Goal: Find specific page/section: Find specific page/section

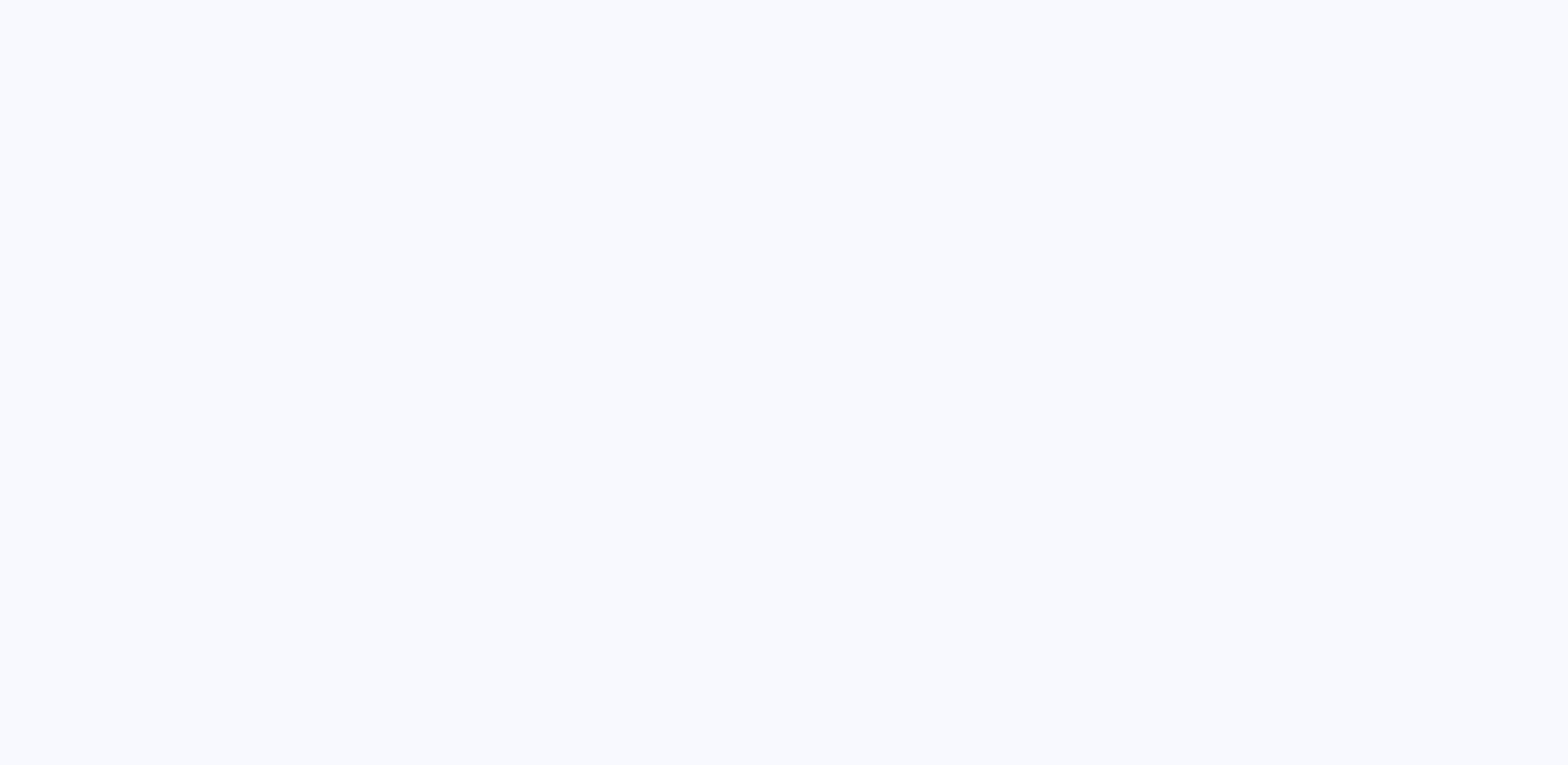
type input "Todas as fotos"
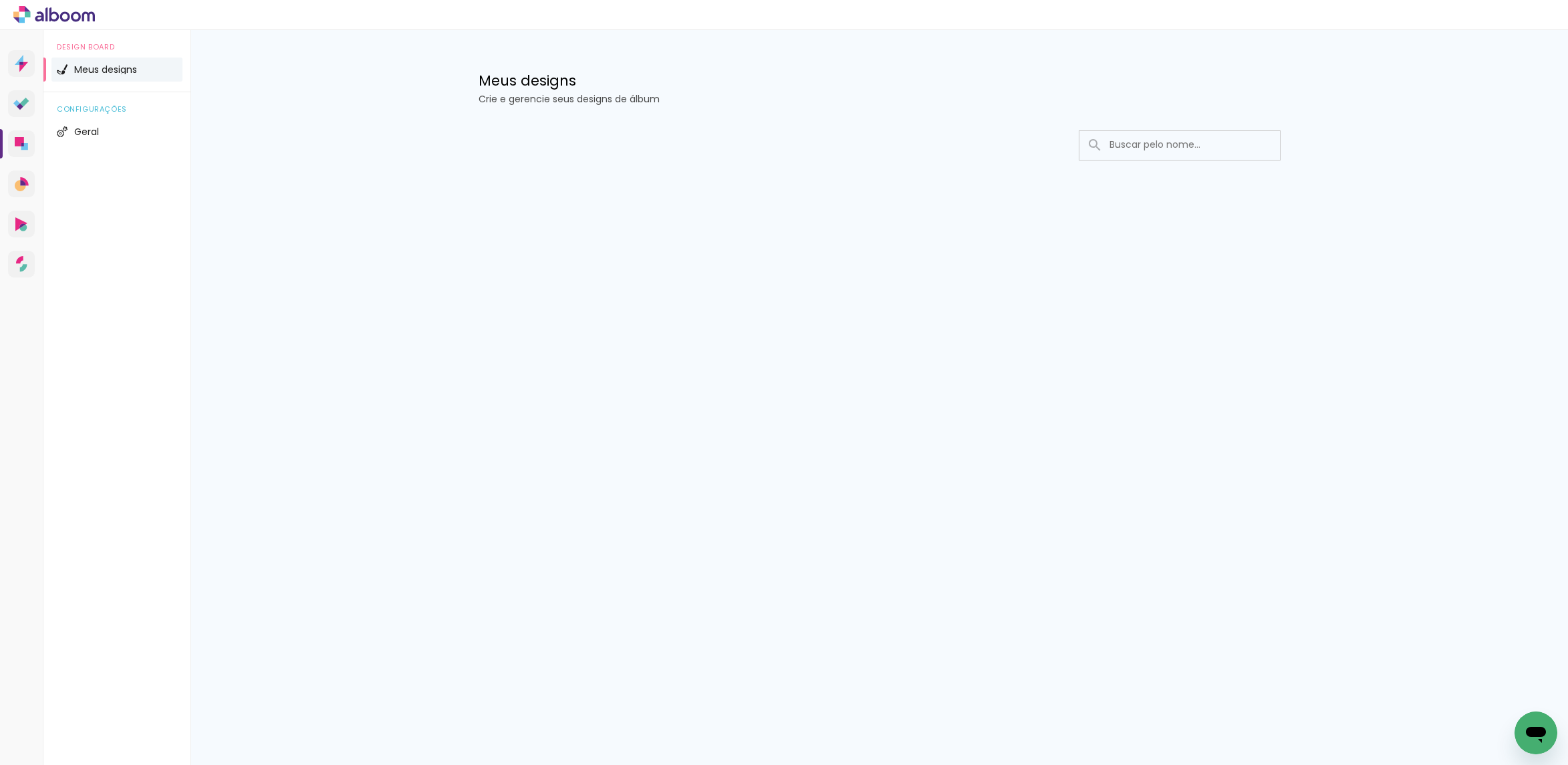
click at [1527, 725] on icon "Abrir janela de mensagens" at bounding box center [1536, 732] width 24 height 24
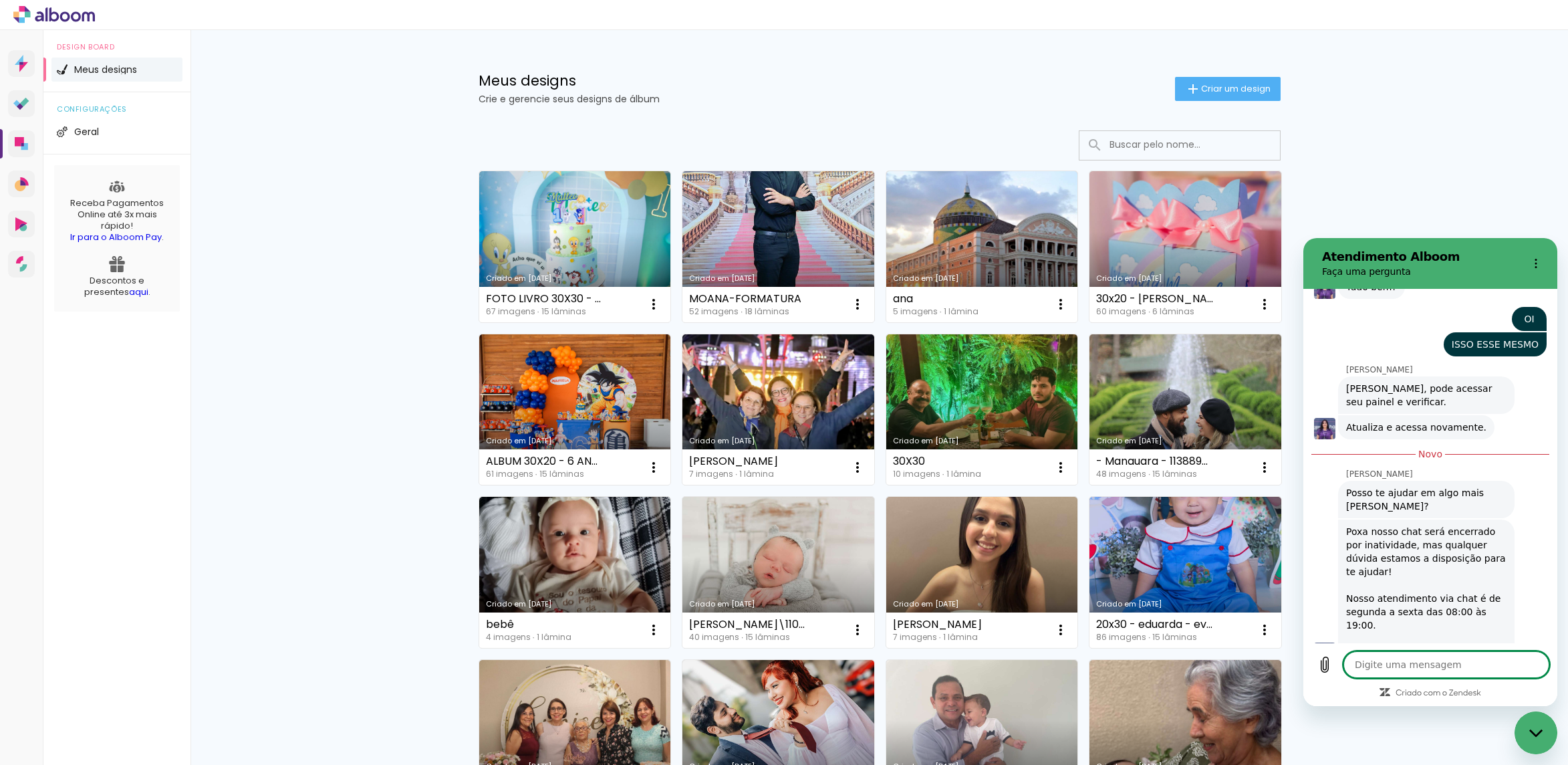
type textarea "x"
click at [1429, 678] on div "Digite uma mensagem x" at bounding box center [1430, 665] width 254 height 43
click at [1426, 668] on textarea at bounding box center [1446, 665] width 206 height 27
type textarea "OL"
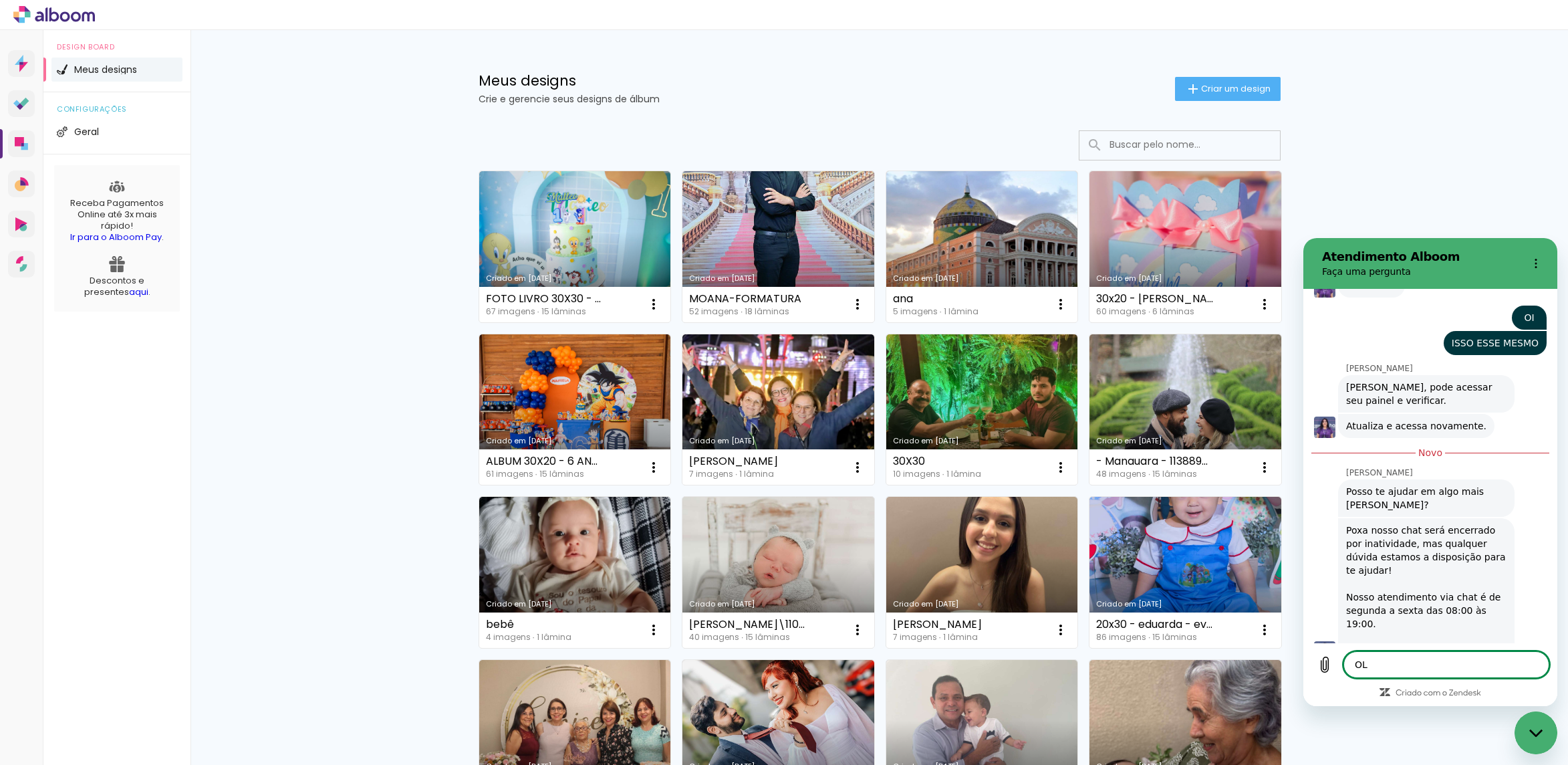
type textarea "x"
type textarea "OLÁ"
type textarea "x"
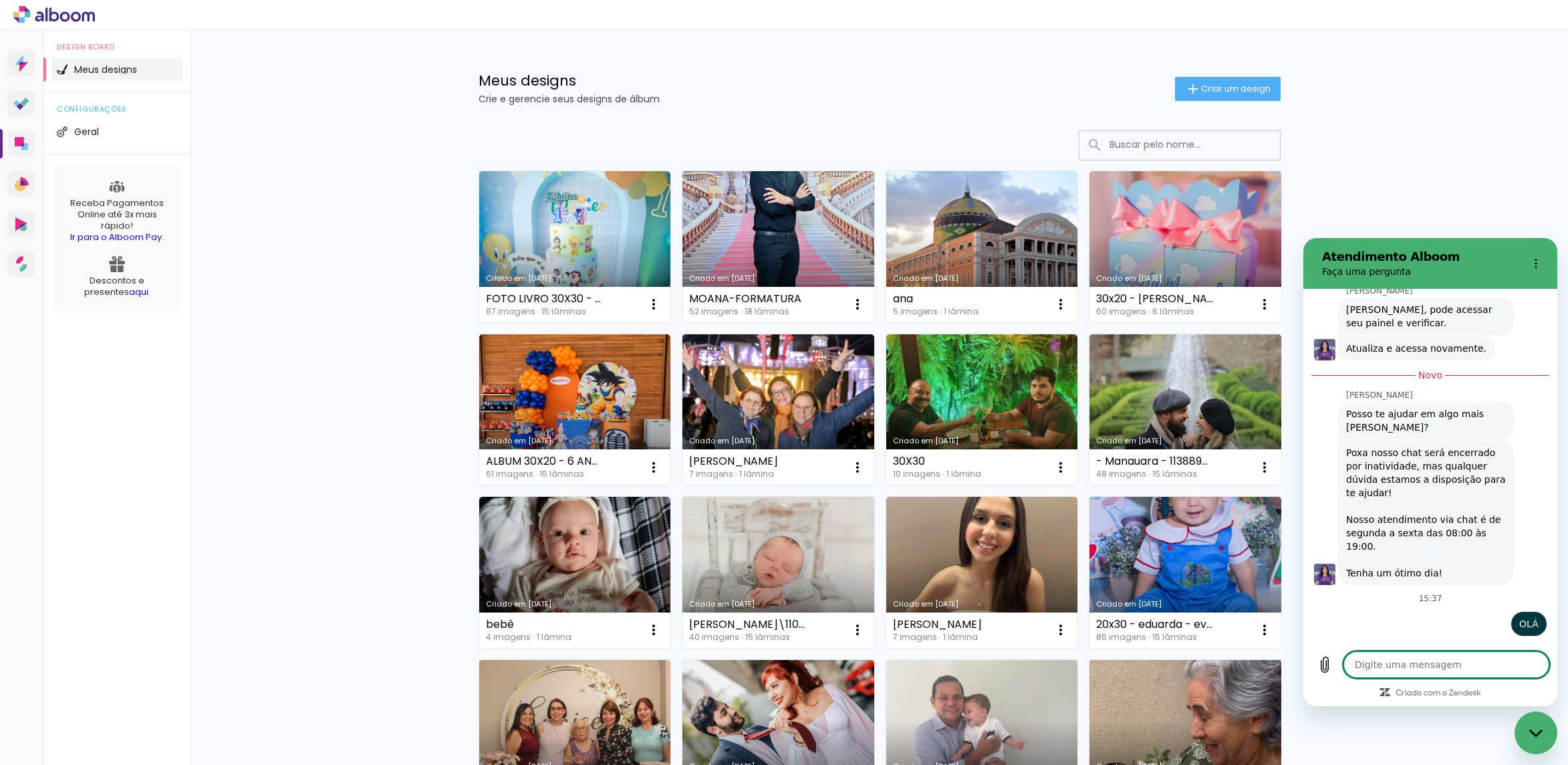
scroll to position [5192, 0]
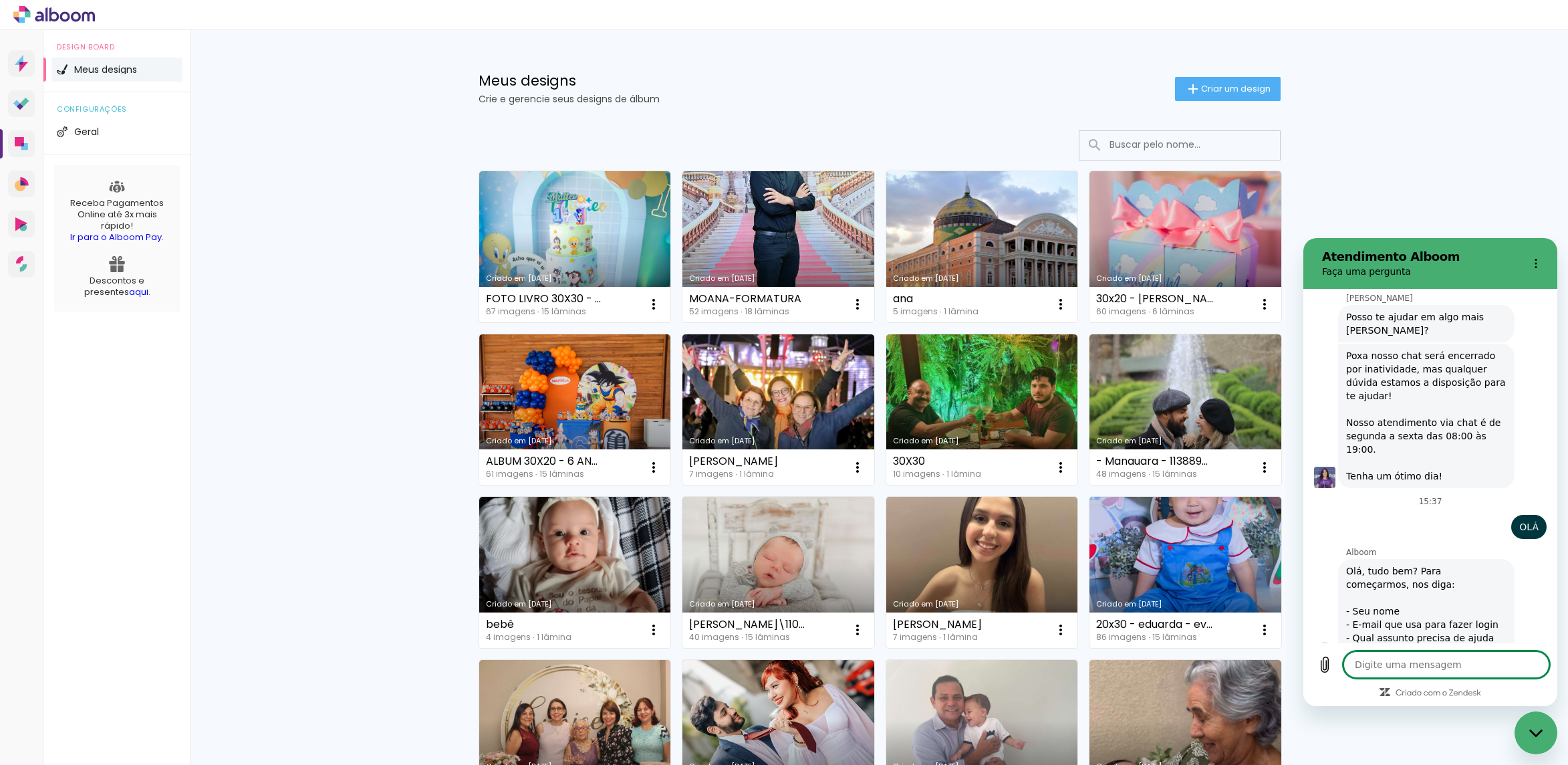
type textarea "x"
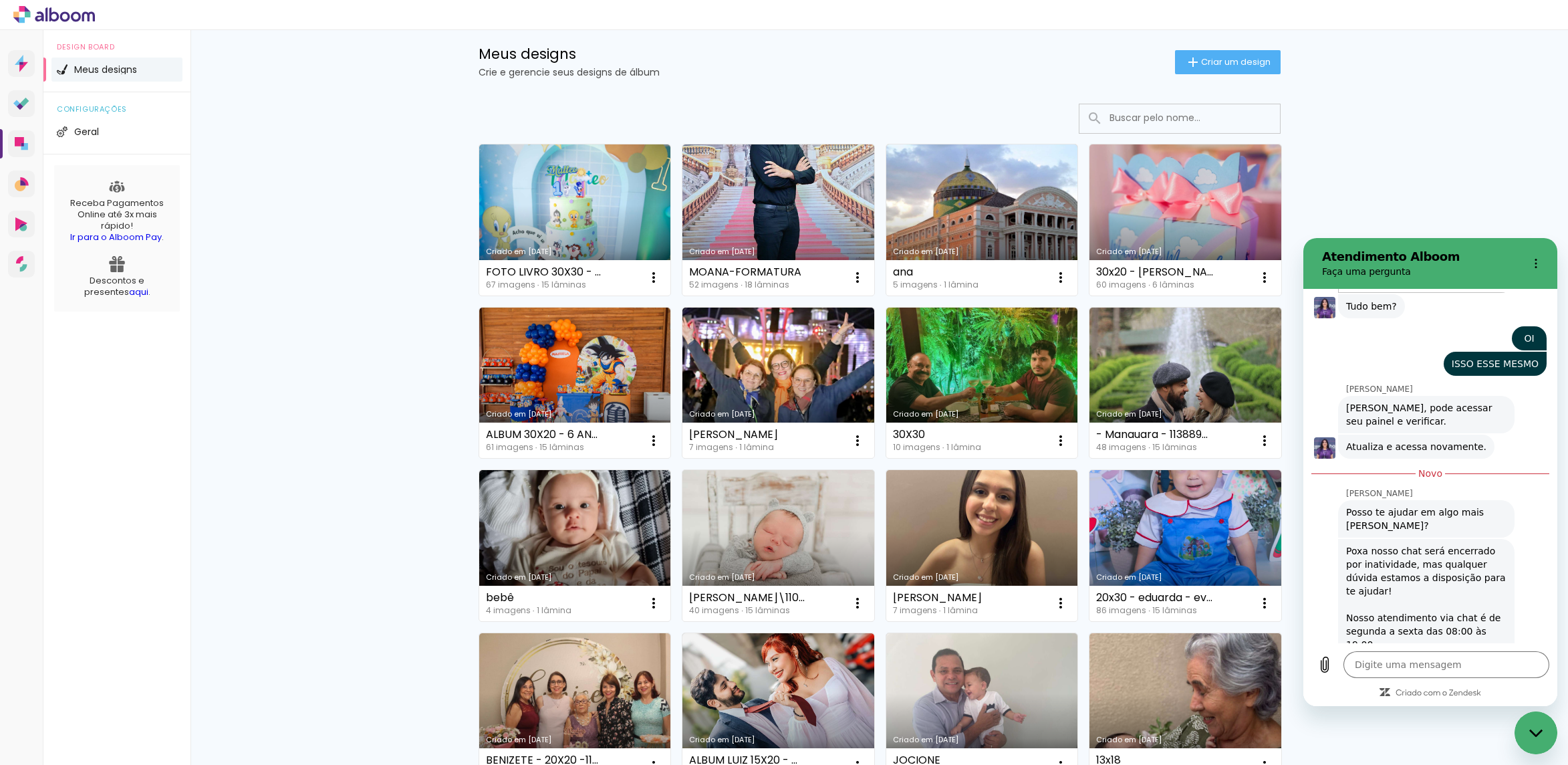
scroll to position [0, 0]
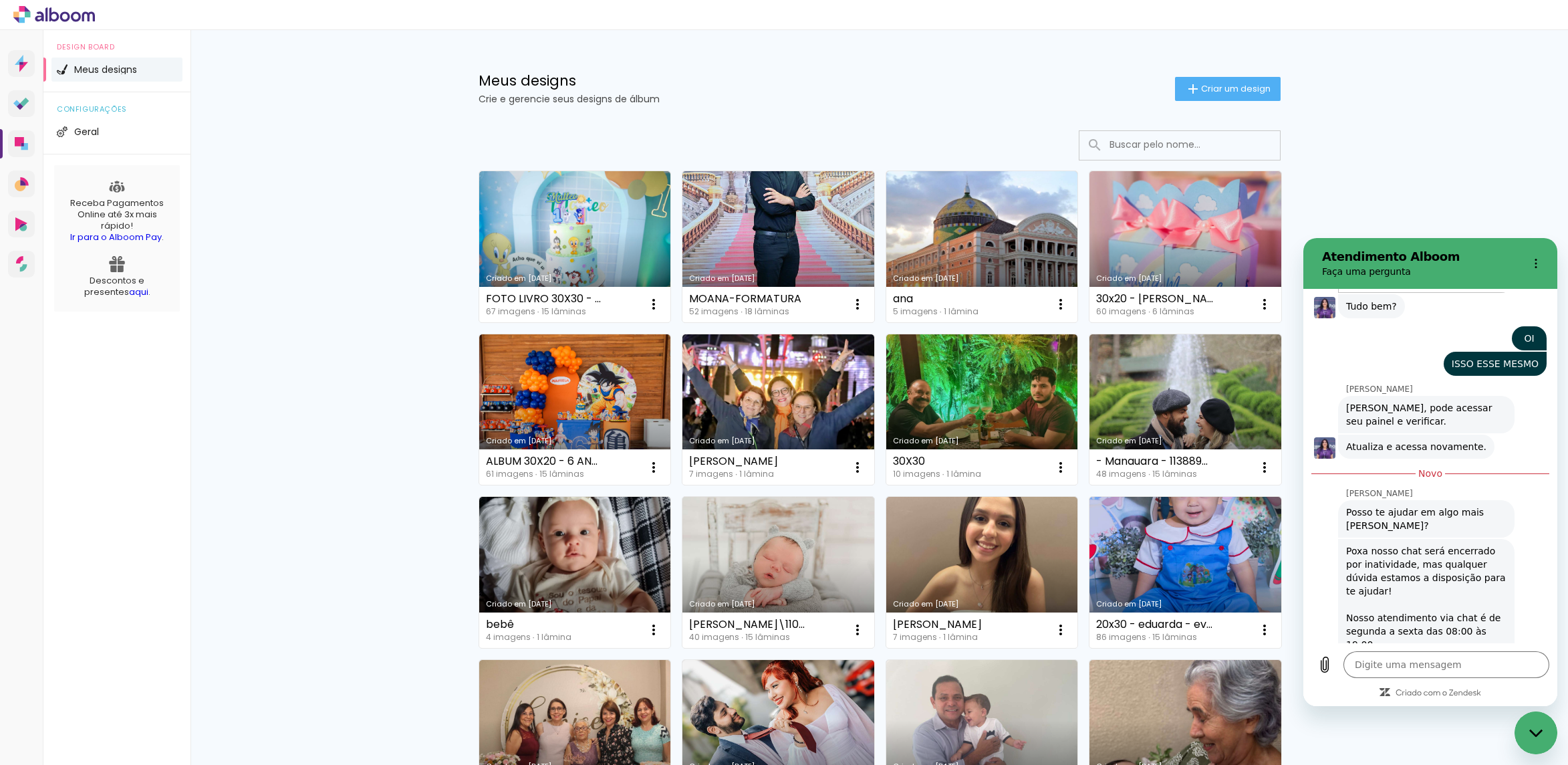
click at [1111, 153] on input at bounding box center [1198, 145] width 191 height 28
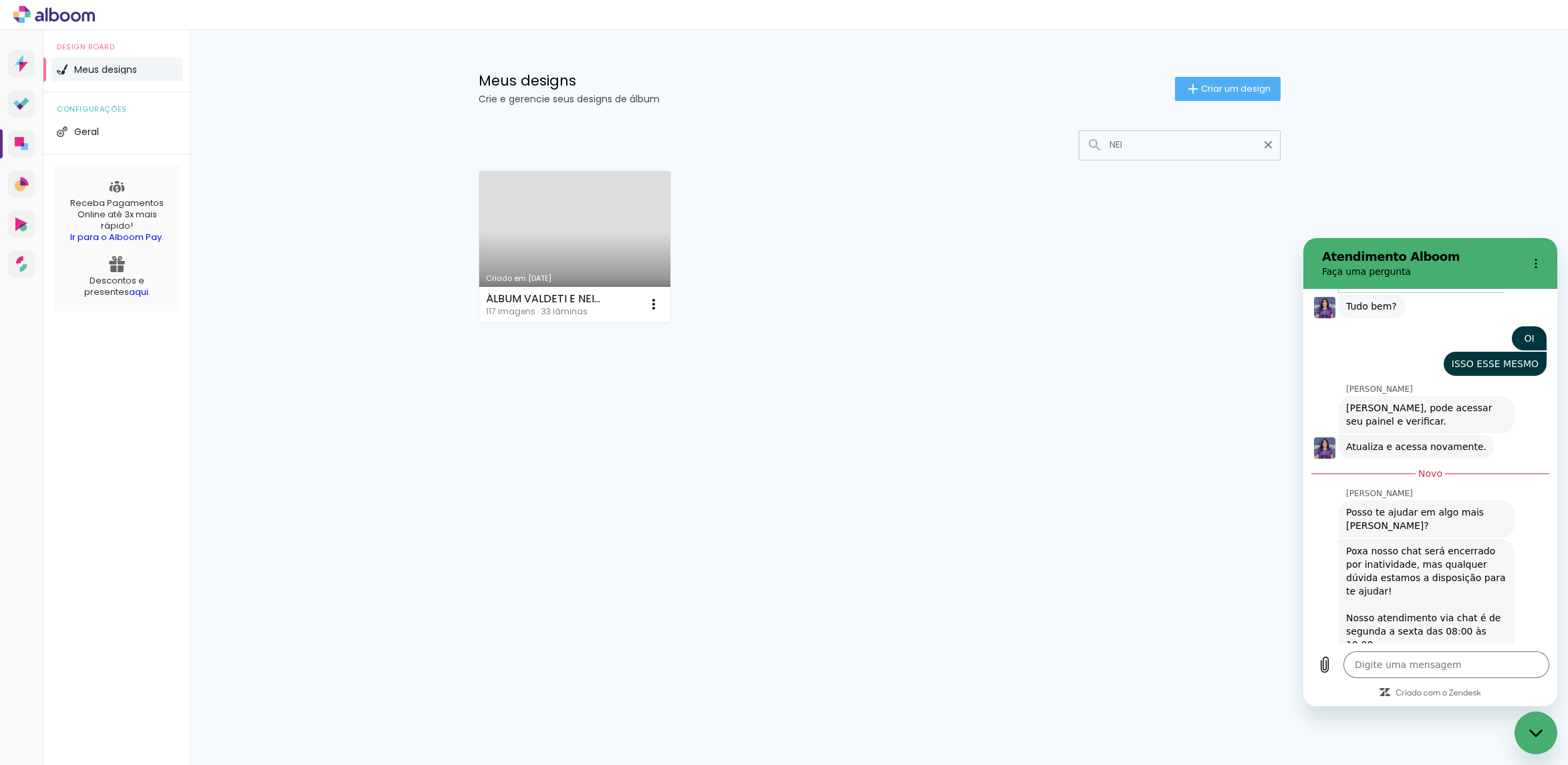
type input "NEI"
type paper-input "NEI"
click at [568, 251] on link "Criado em [DATE]" at bounding box center [575, 246] width 192 height 151
click at [0, 0] on neon-animated-pages "Confirmar Cancelar" at bounding box center [0, 0] width 0 height 0
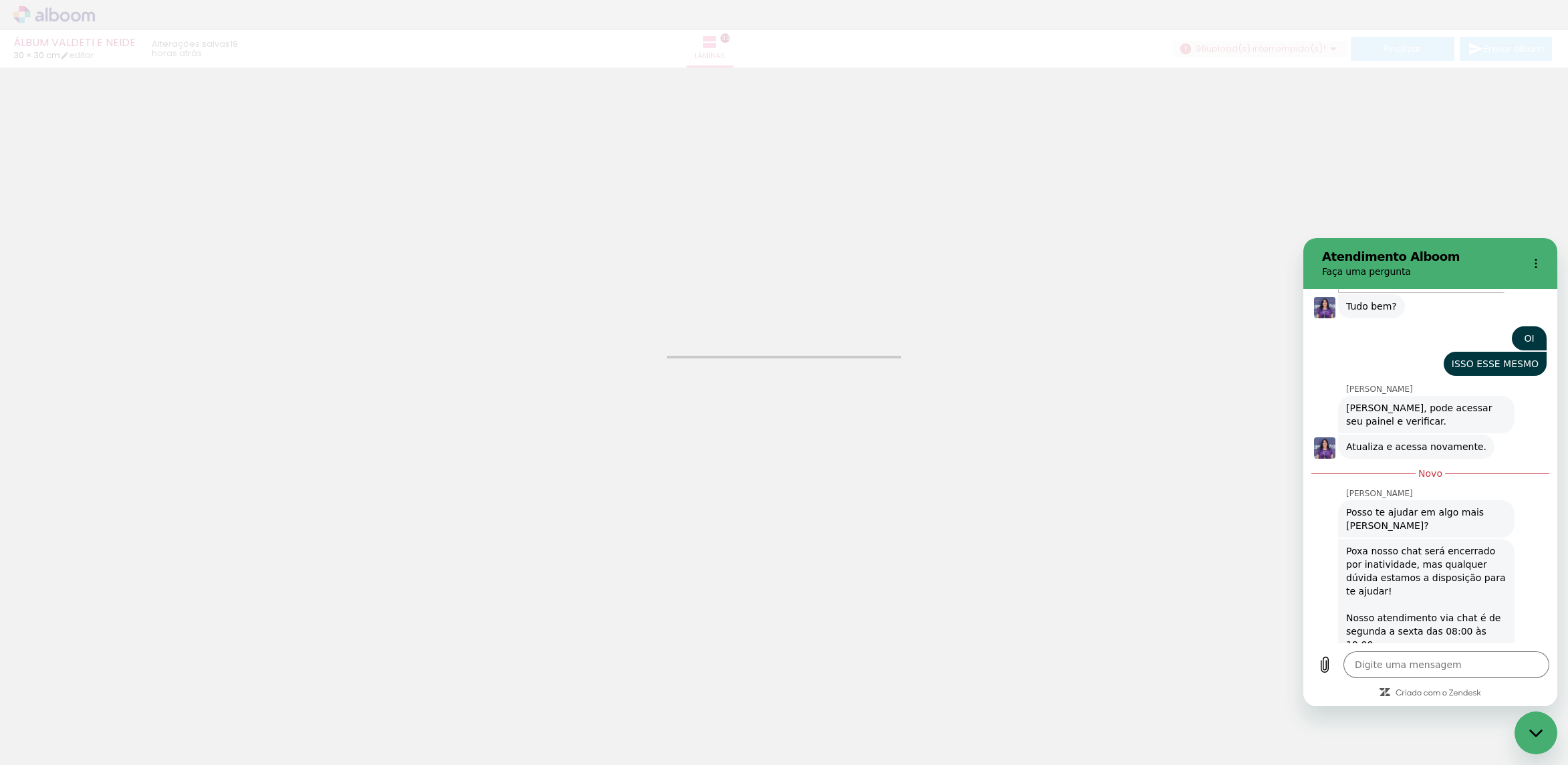
click at [595, 253] on div "Confirmar Cancelar" at bounding box center [784, 324] width 1568 height 514
